Goal: Find specific page/section: Find specific page/section

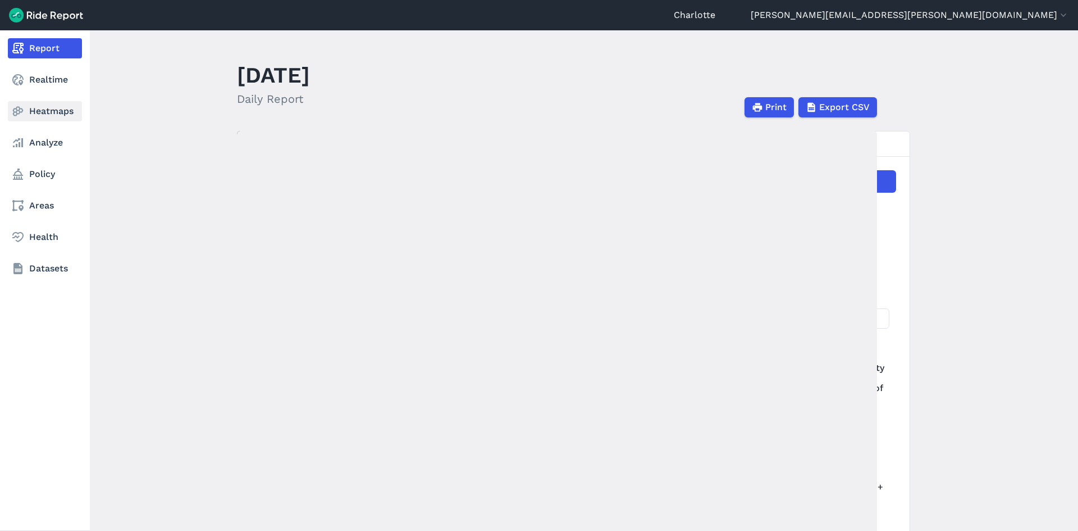
click at [33, 111] on link "Heatmaps" at bounding box center [45, 111] width 74 height 20
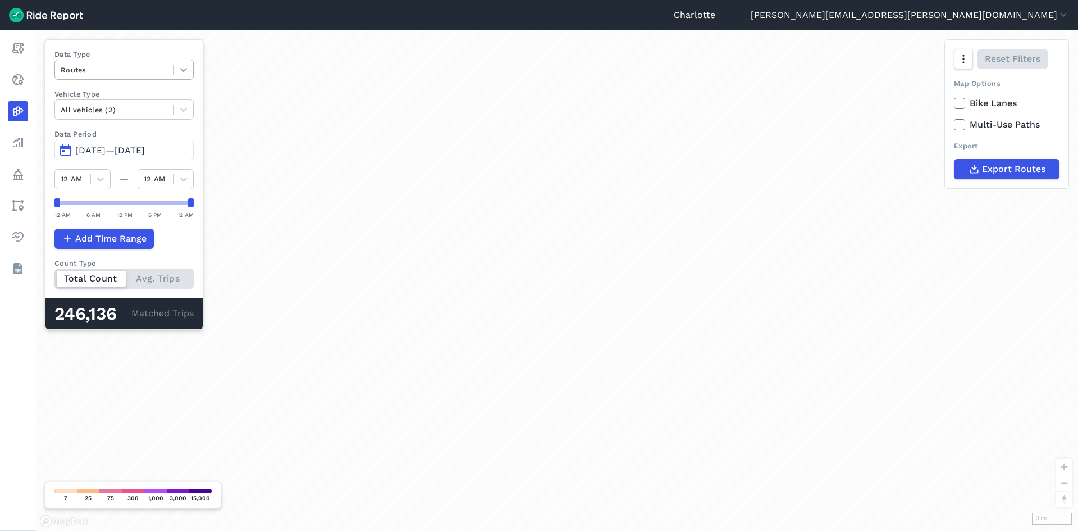
click at [186, 73] on icon at bounding box center [183, 69] width 11 height 11
click at [183, 73] on icon at bounding box center [183, 69] width 11 height 11
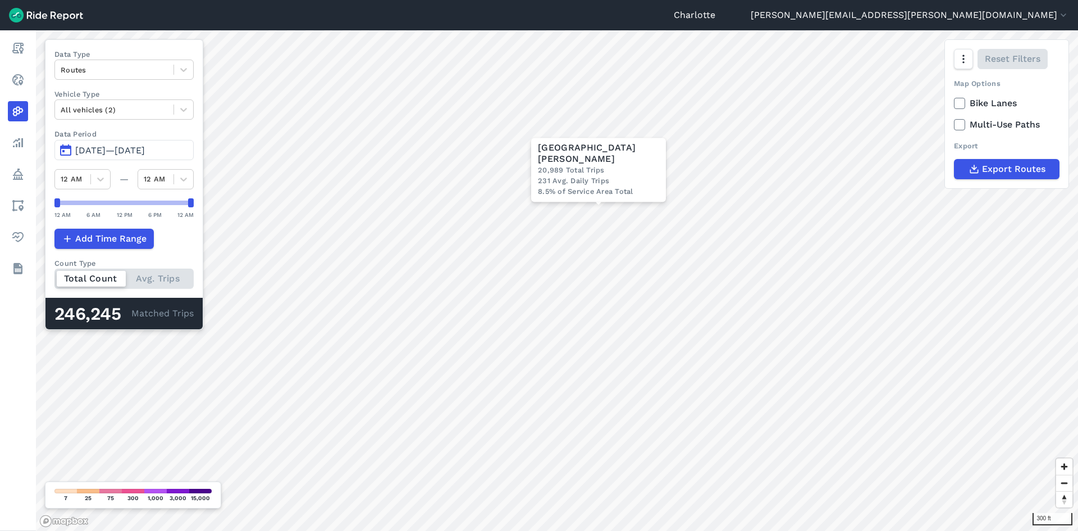
click at [167, 275] on div "Total Count Avg. Trips" at bounding box center [123, 278] width 139 height 20
click at [54, 275] on input "Count Type Total Count Avg. Trips" at bounding box center [54, 271] width 0 height 7
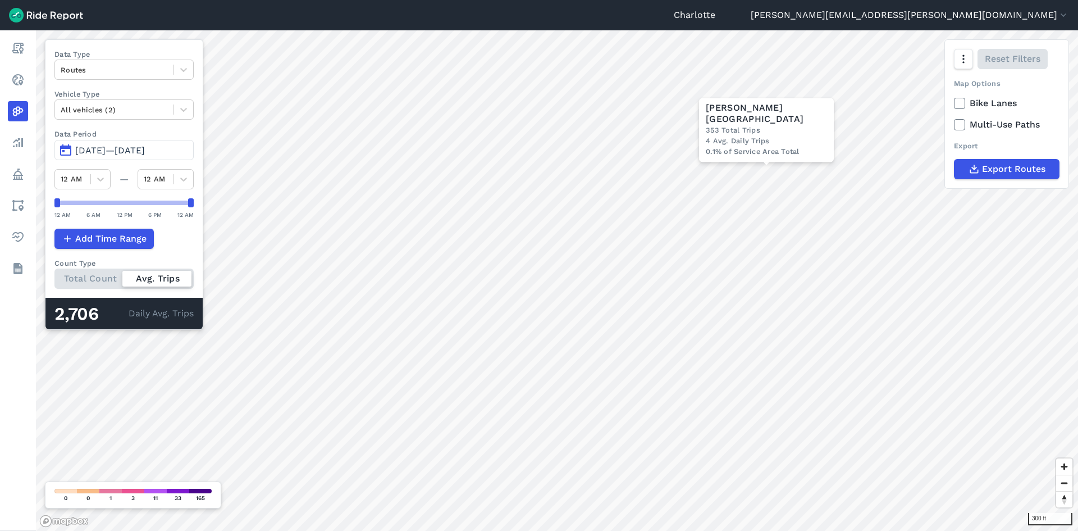
click at [963, 121] on icon at bounding box center [959, 124] width 10 height 11
click at [954, 121] on input "Multi-Use Paths" at bounding box center [954, 121] width 0 height 7
click at [960, 100] on icon at bounding box center [959, 103] width 10 height 11
click at [954, 100] on input "Bike Lanes" at bounding box center [954, 100] width 0 height 7
